Goal: Purchase product/service

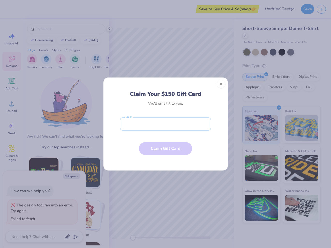
type textarea "x"
click at [165, 124] on input "email" at bounding box center [165, 124] width 91 height 13
click at [221, 84] on button "Close" at bounding box center [221, 84] width 9 height 9
